Goal: Transaction & Acquisition: Purchase product/service

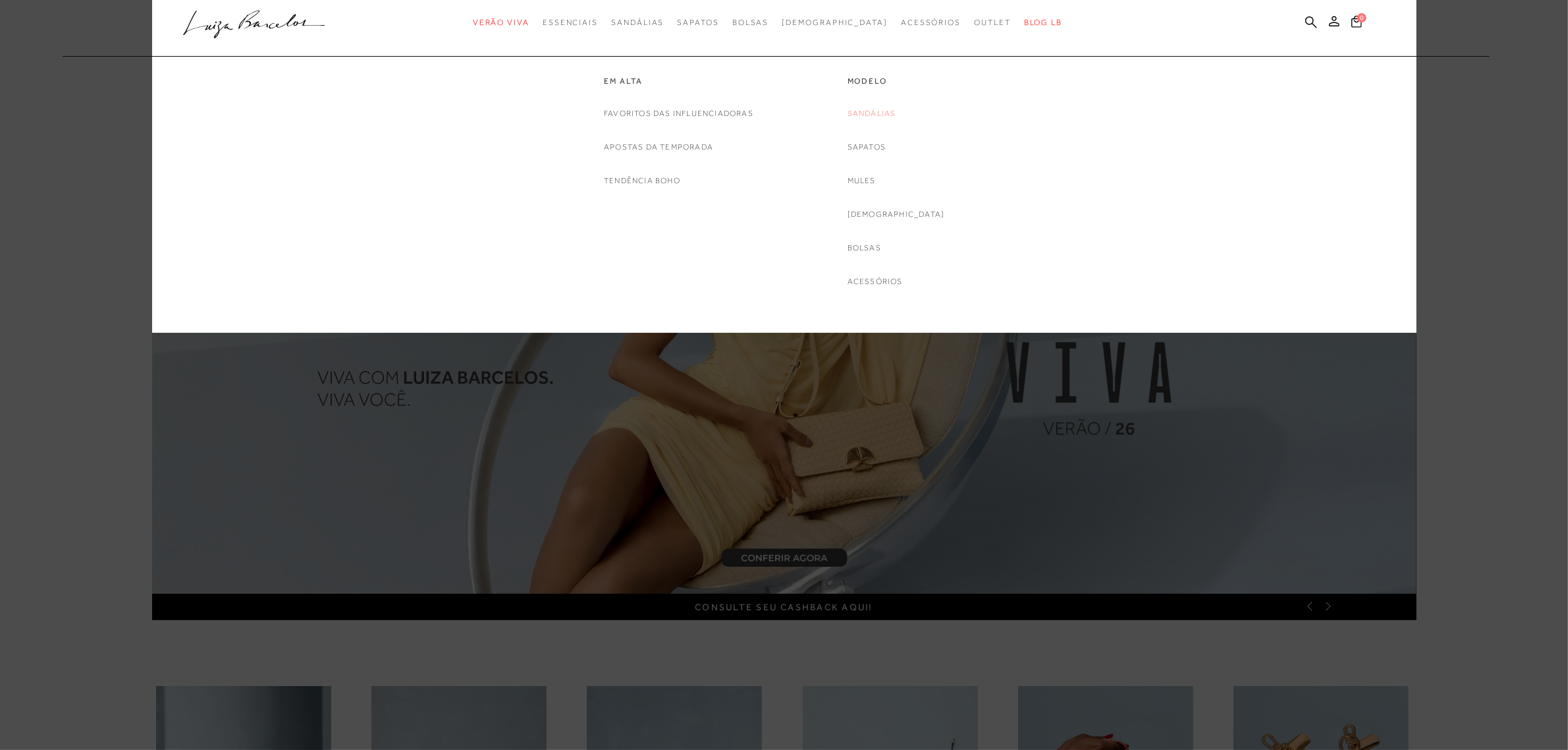
click at [896, 114] on link "Sandálias" at bounding box center [872, 114] width 49 height 14
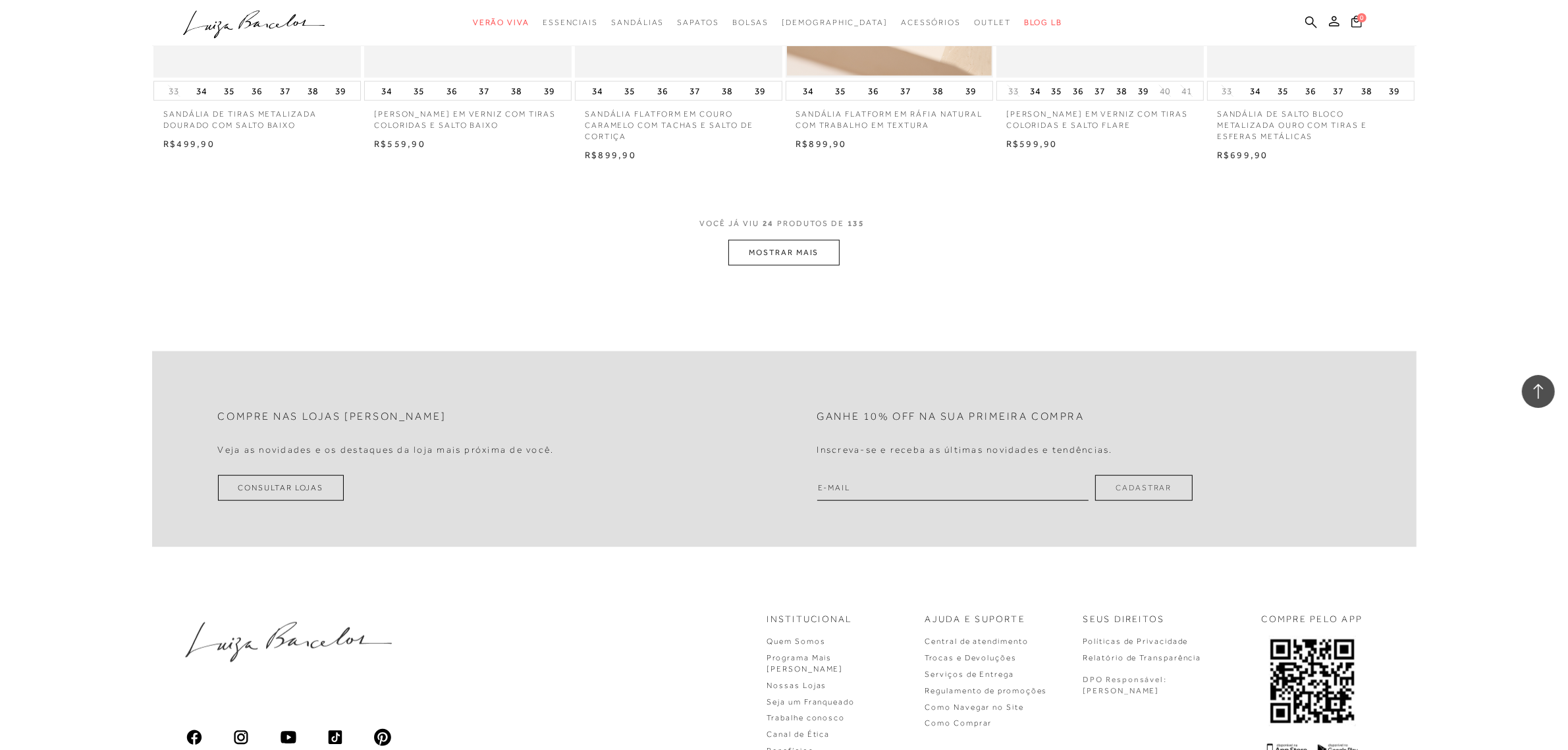
scroll to position [1564, 0]
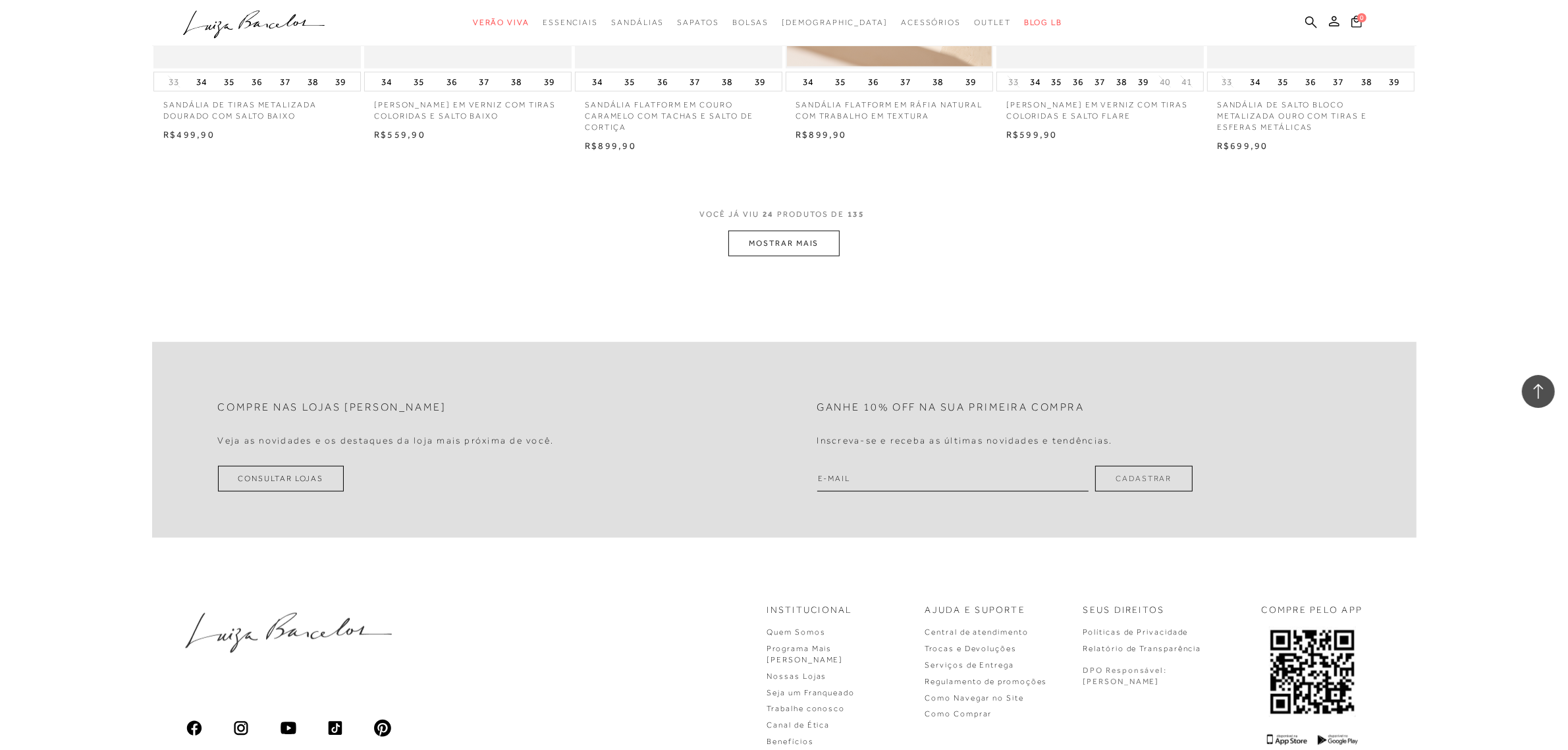
click at [767, 242] on button "MOSTRAR MAIS" at bounding box center [784, 243] width 110 height 26
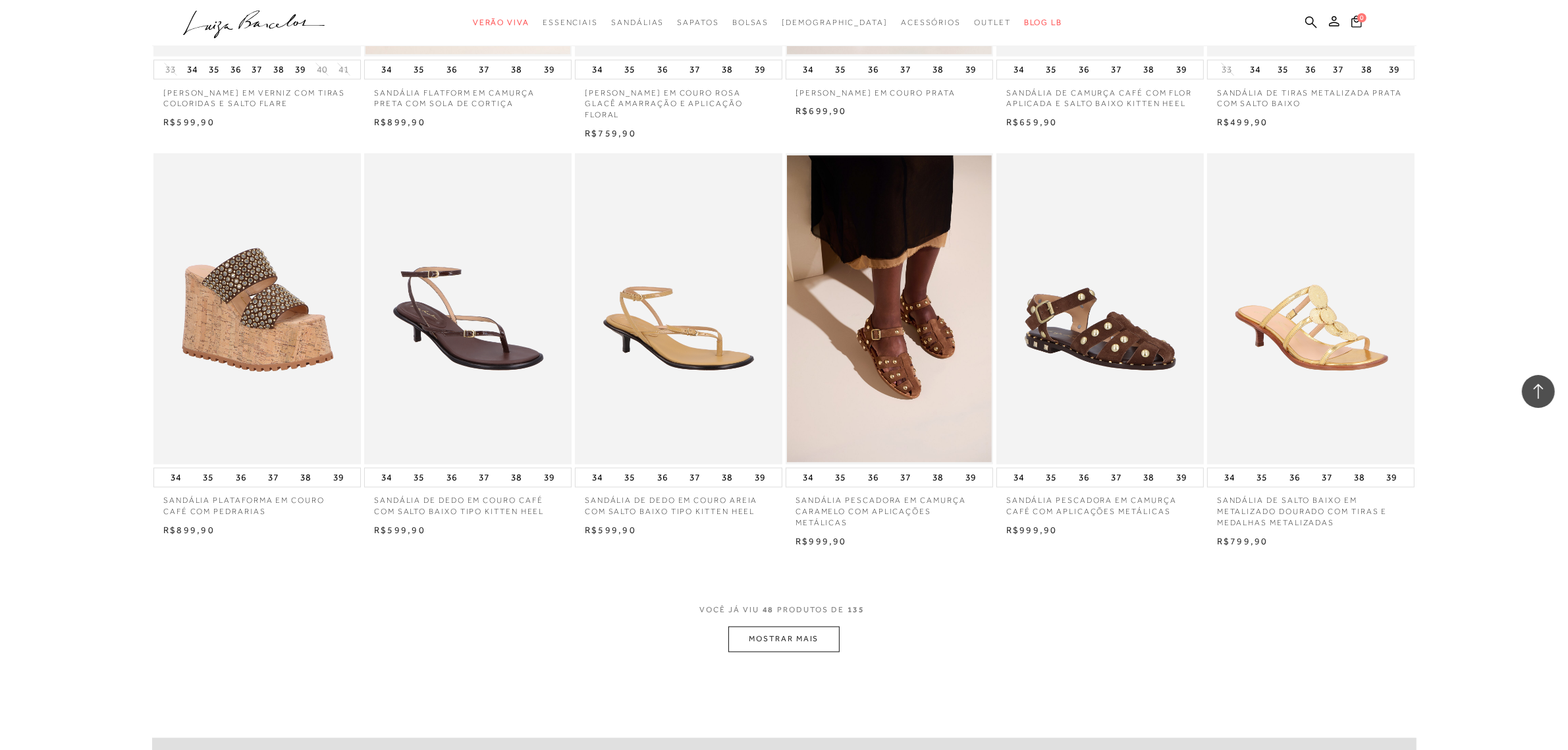
scroll to position [3046, 0]
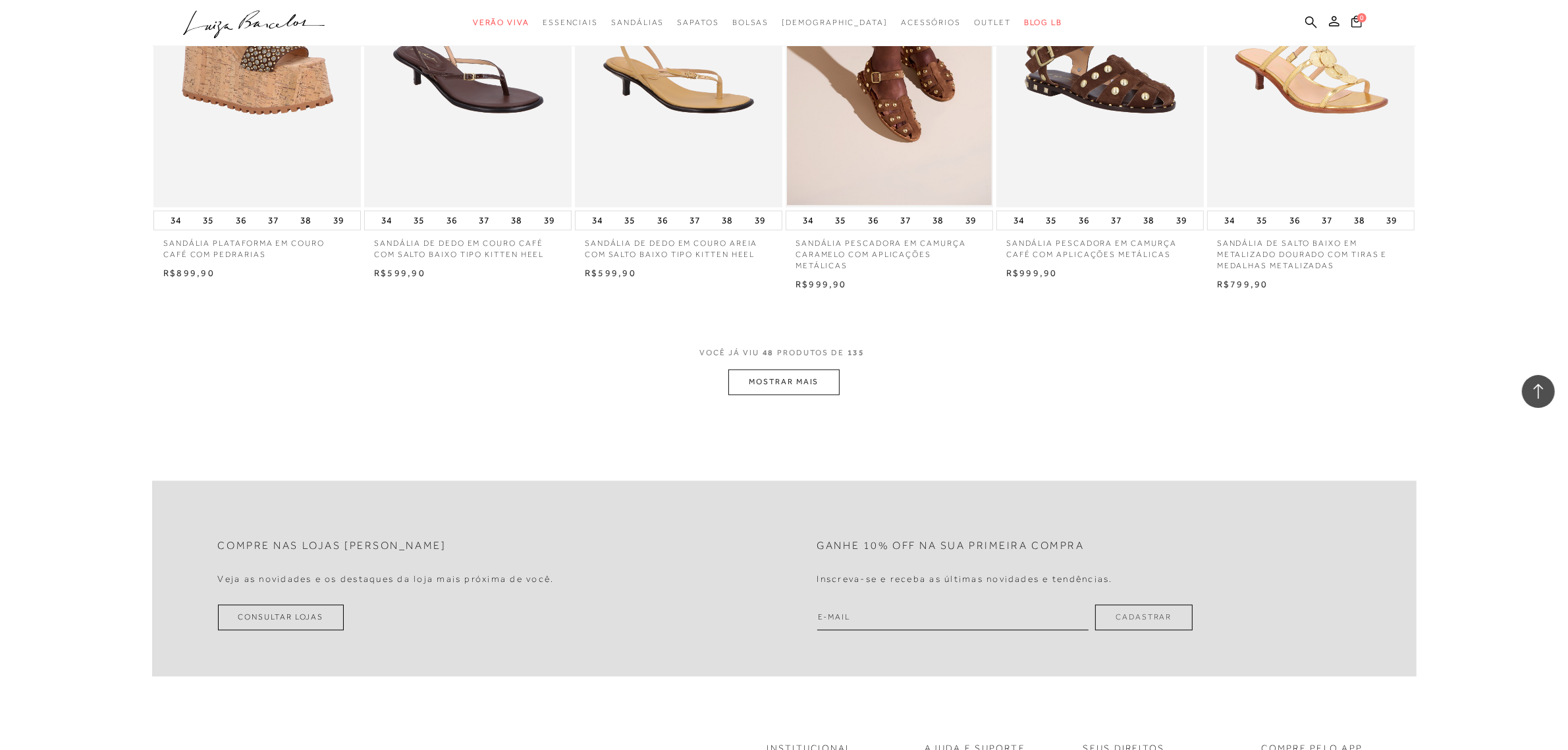
click at [758, 389] on button "MOSTRAR MAIS" at bounding box center [784, 382] width 110 height 26
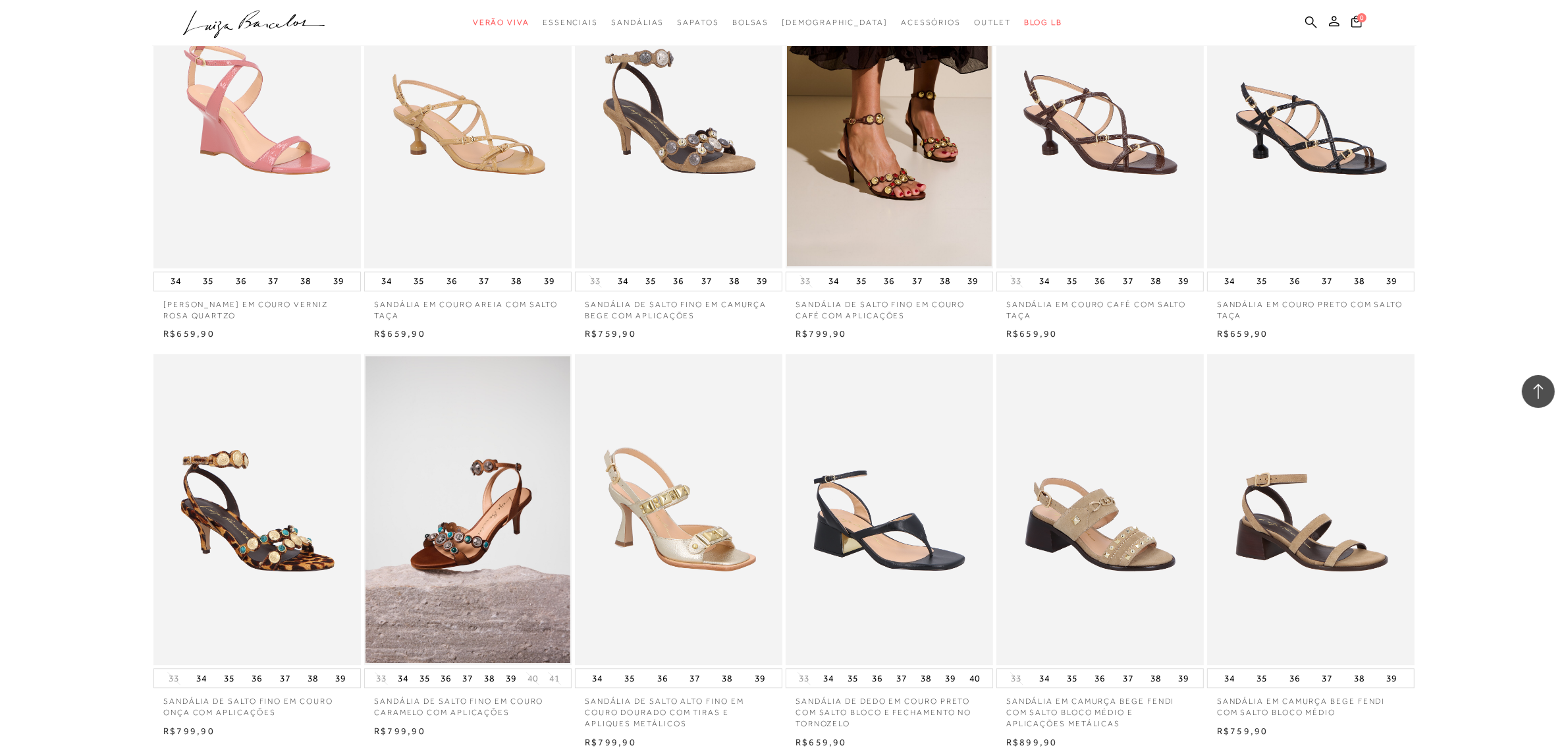
scroll to position [4446, 0]
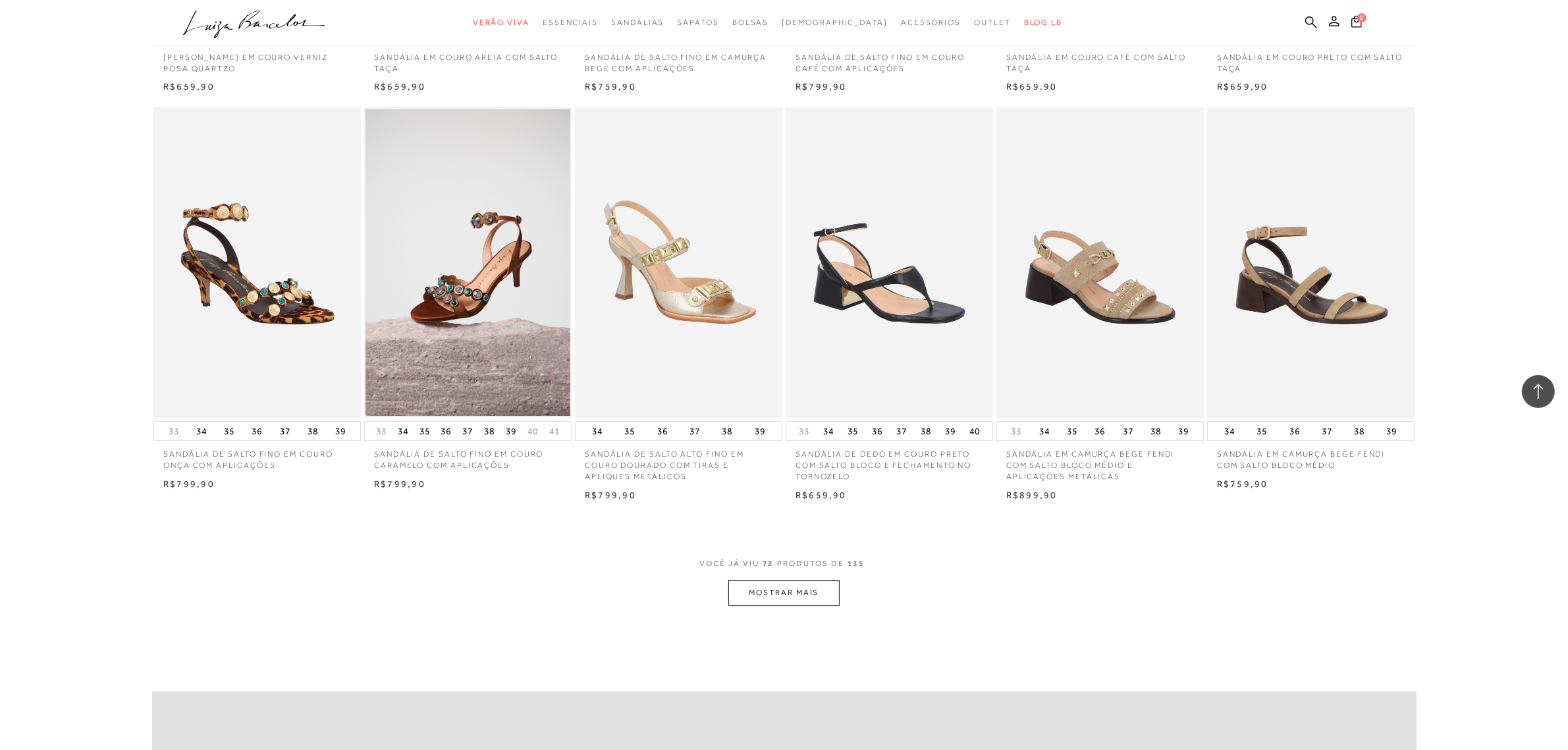
click at [814, 589] on button "MOSTRAR MAIS" at bounding box center [784, 592] width 110 height 26
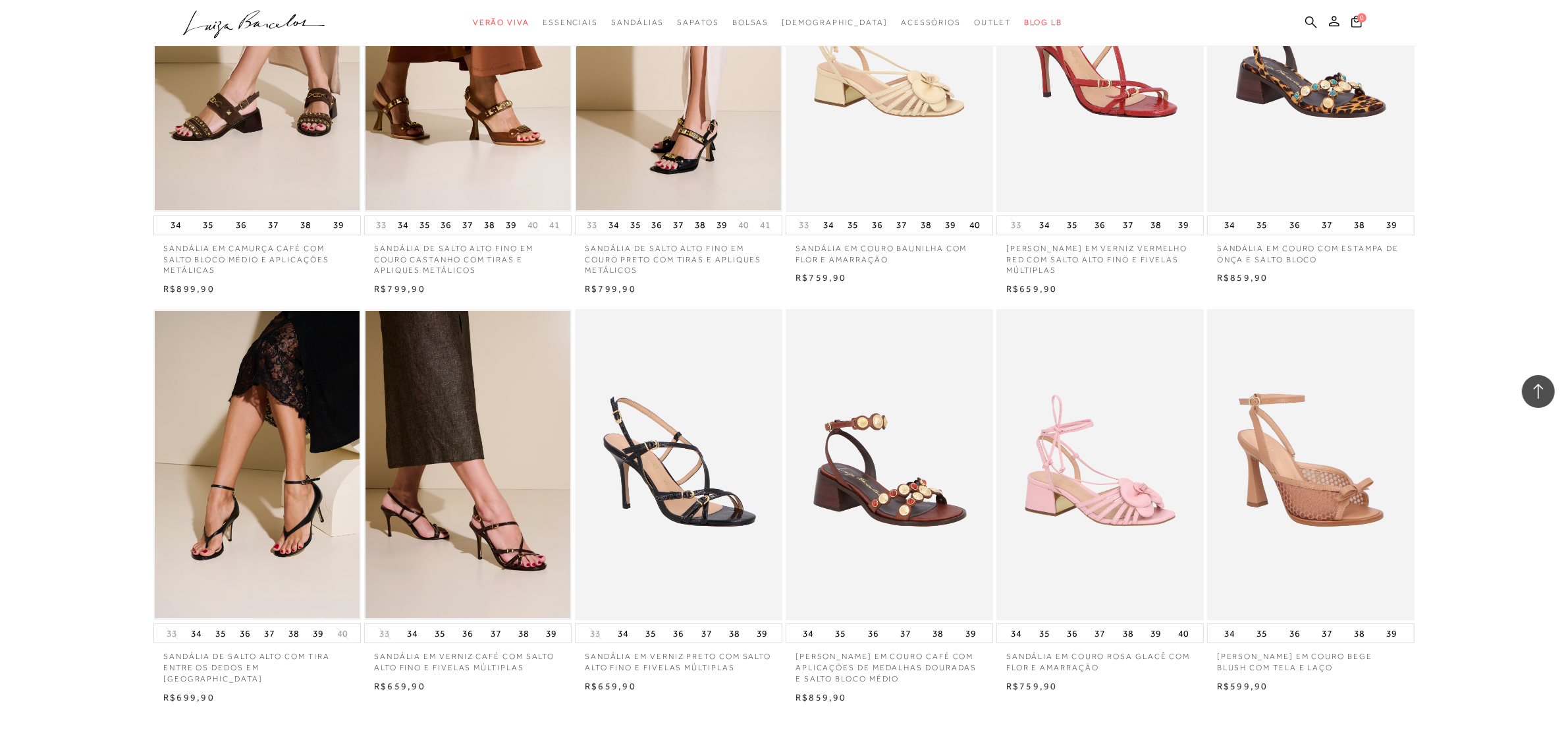
scroll to position [6011, 0]
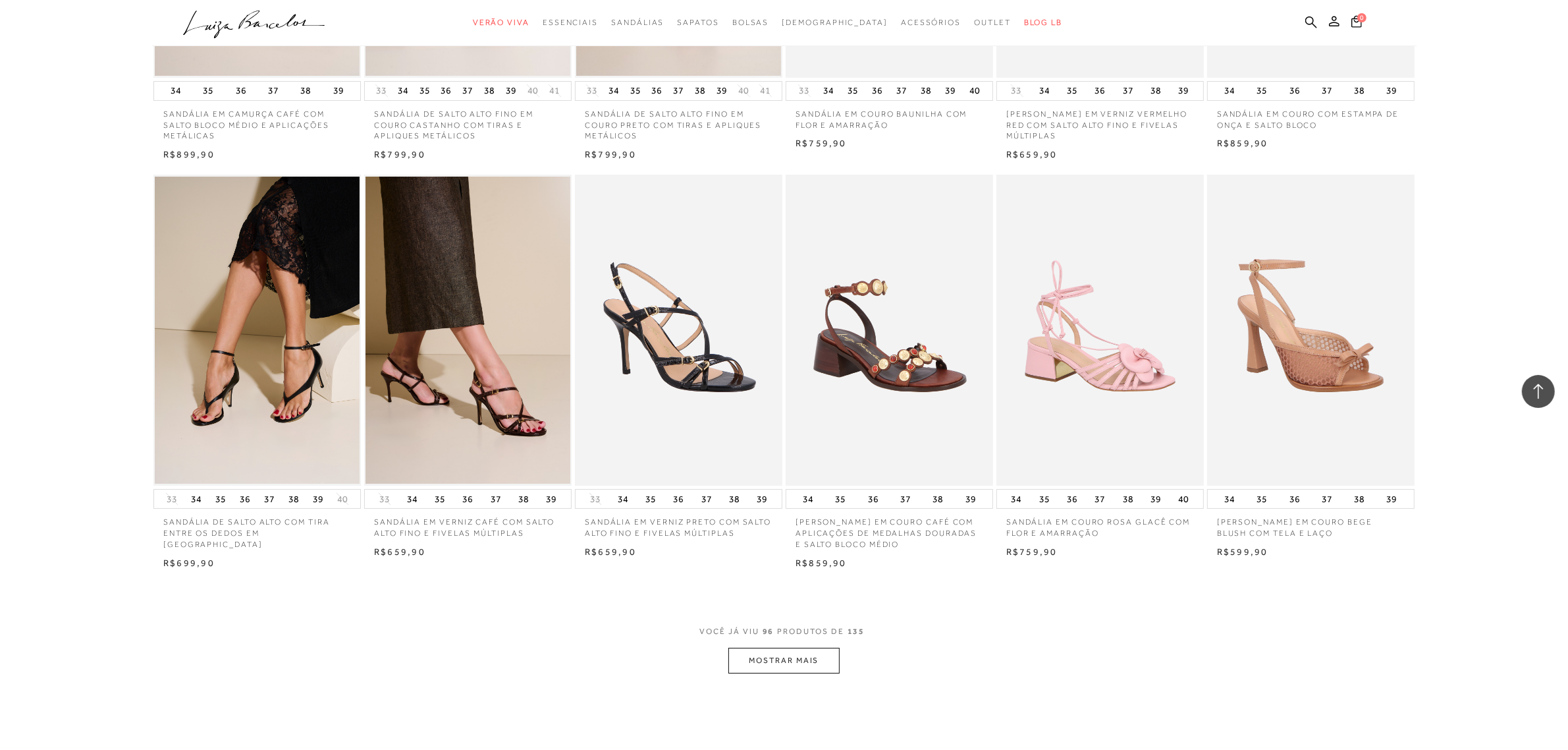
click at [753, 667] on button "MOSTRAR MAIS" at bounding box center [784, 659] width 110 height 26
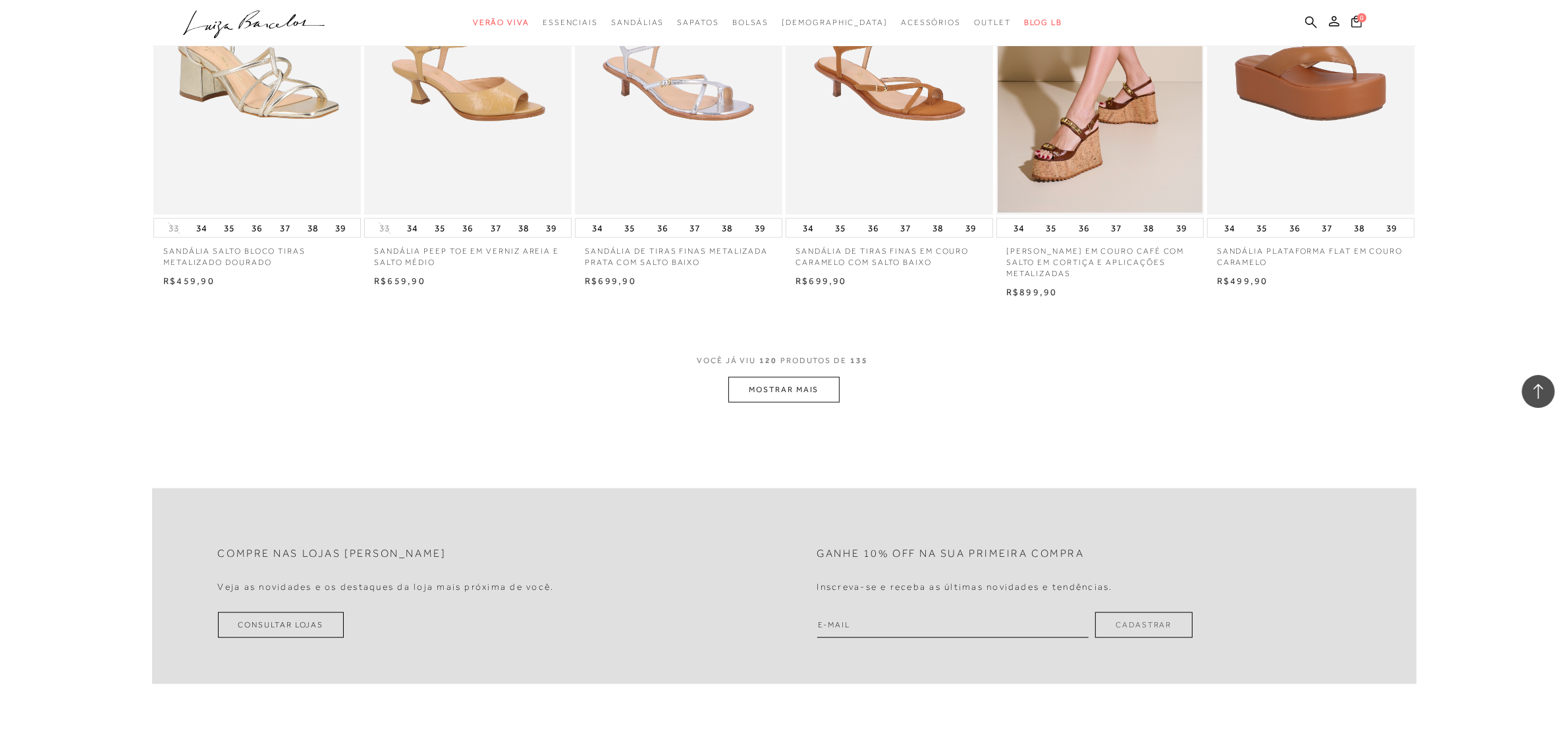
scroll to position [7904, 0]
click at [775, 380] on button "MOSTRAR MAIS" at bounding box center [784, 387] width 110 height 26
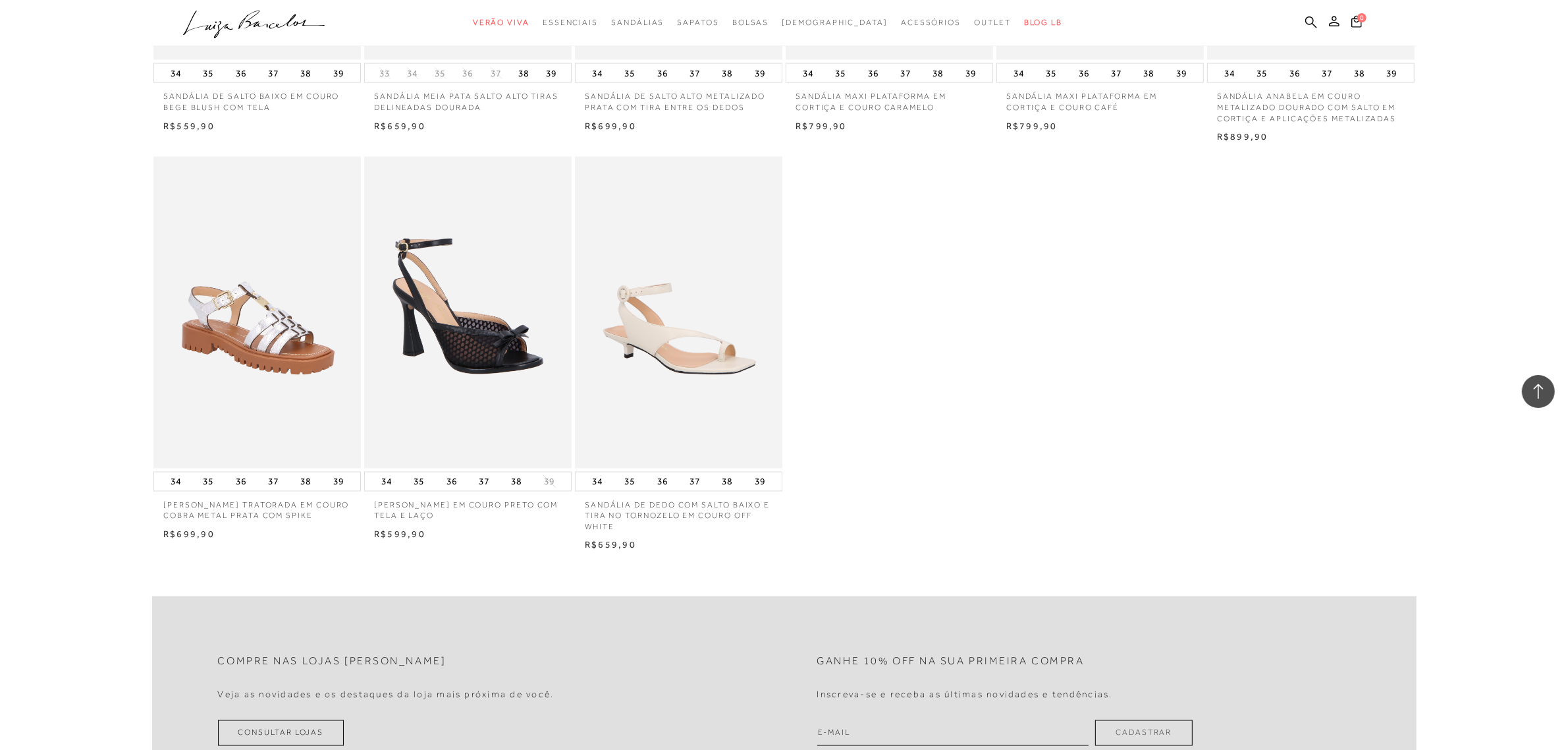
scroll to position [9057, 0]
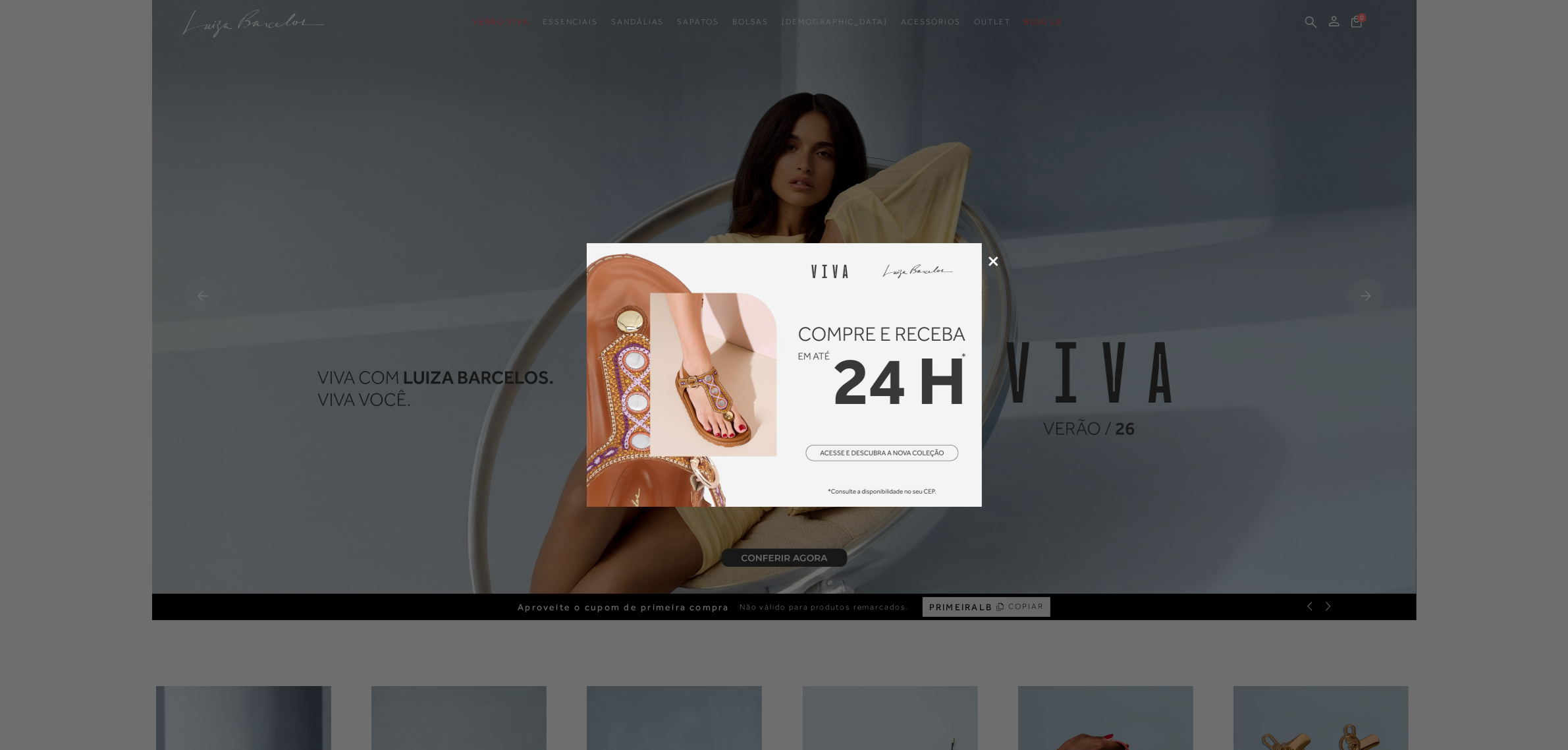
click at [995, 264] on icon at bounding box center [993, 261] width 10 height 10
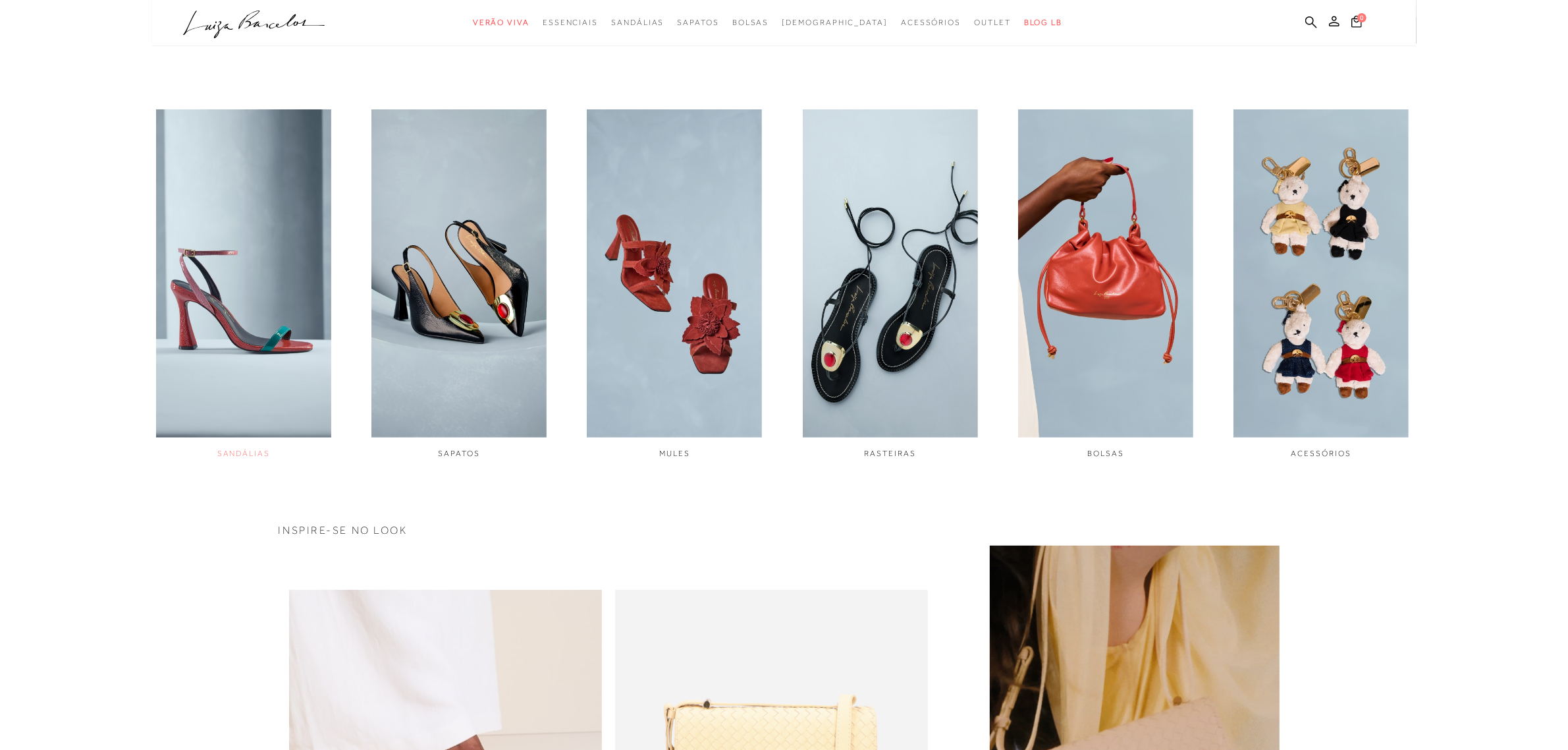
click at [268, 321] on img "1 / 6" at bounding box center [244, 273] width 175 height 328
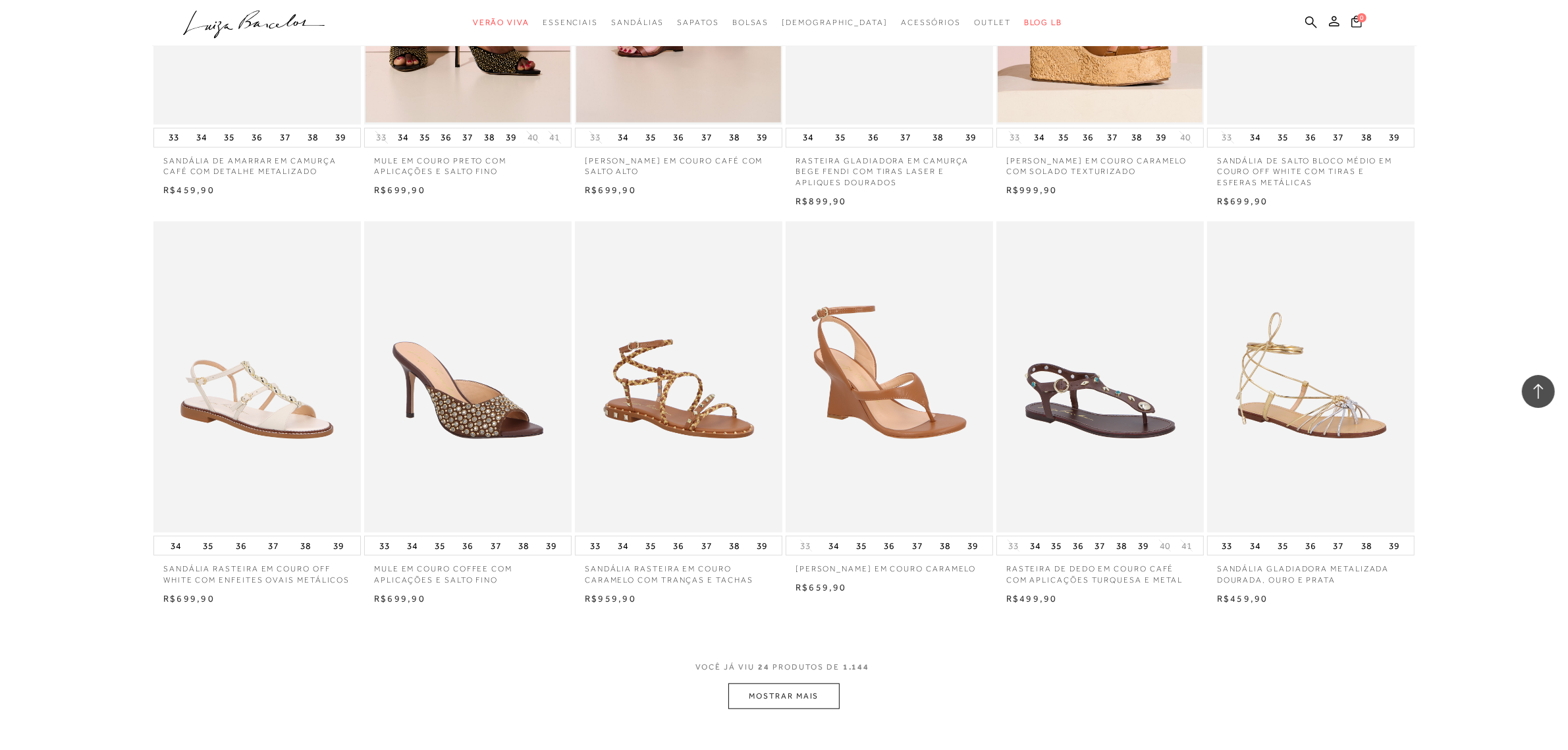
scroll to position [1317, 0]
